Goal: Transaction & Acquisition: Purchase product/service

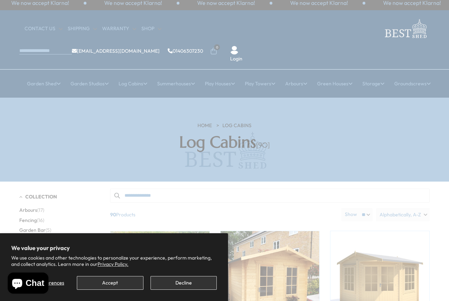
scroll to position [5, 0]
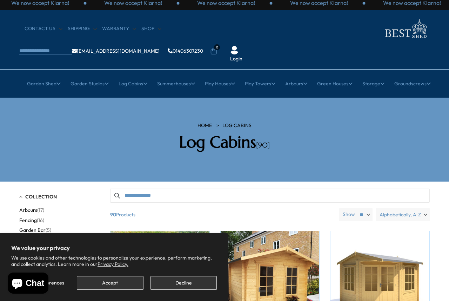
click at [191, 279] on button "Decline" at bounding box center [184, 283] width 66 height 14
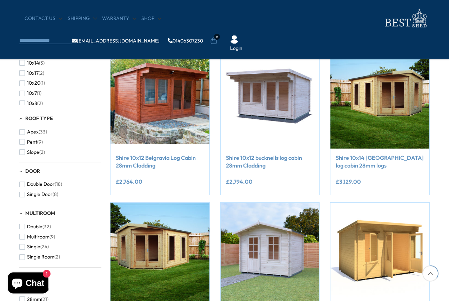
scroll to position [280, 0]
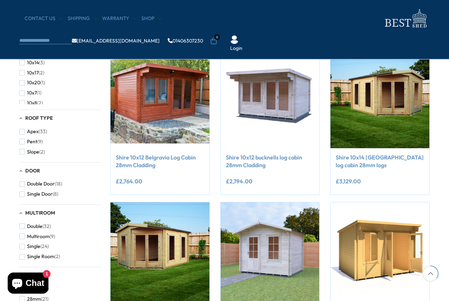
click at [24, 134] on span "button" at bounding box center [22, 132] width 6 height 6
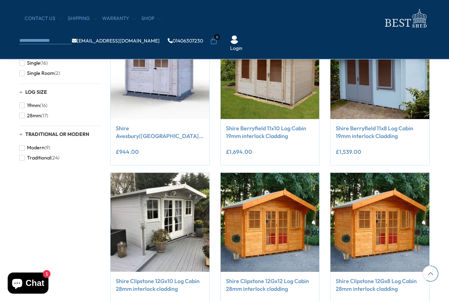
scroll to position [461, 0]
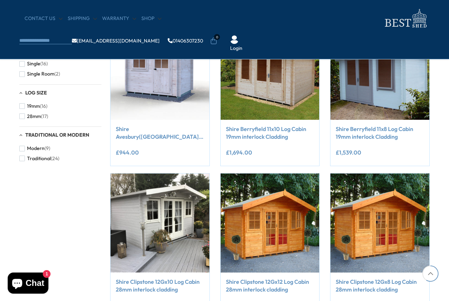
click at [25, 121] on button "28mm (17)" at bounding box center [33, 116] width 29 height 10
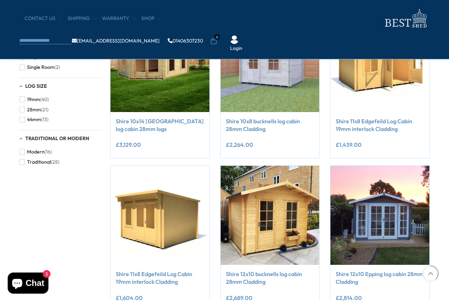
scroll to position [296, 0]
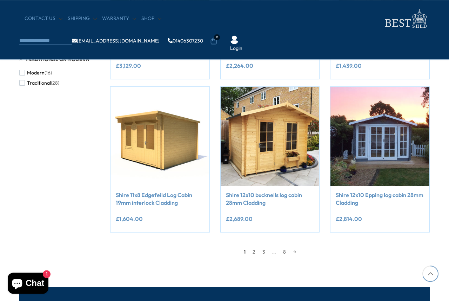
scroll to position [542, 0]
